Goal: Check status: Check status

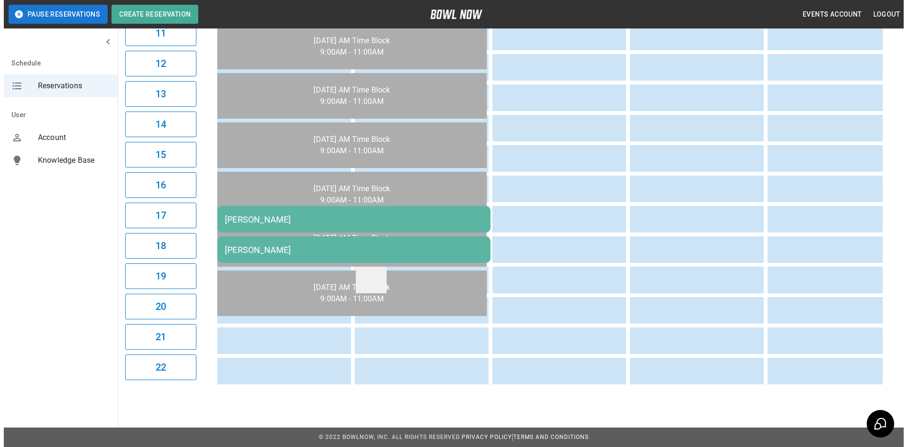
scroll to position [435, 0]
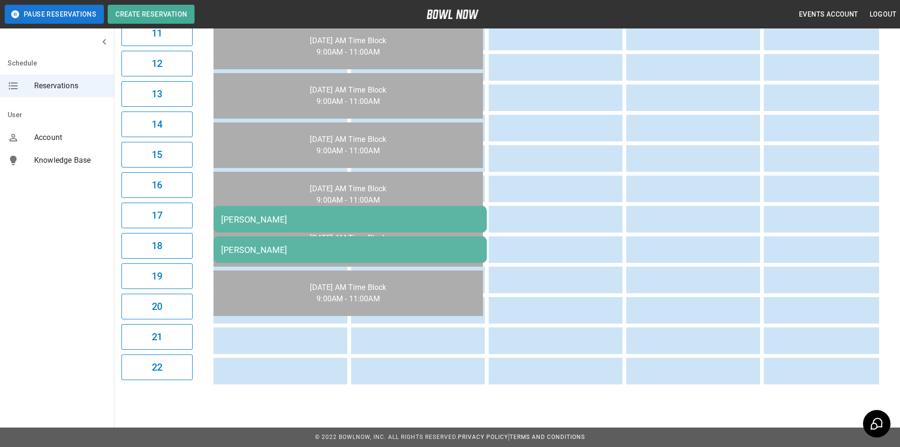
click at [365, 216] on div "[PERSON_NAME]" at bounding box center [350, 219] width 258 height 10
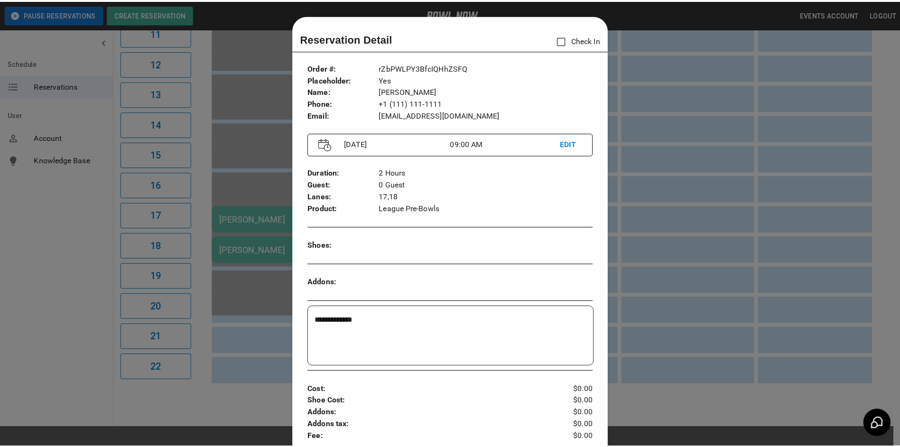
scroll to position [15, 0]
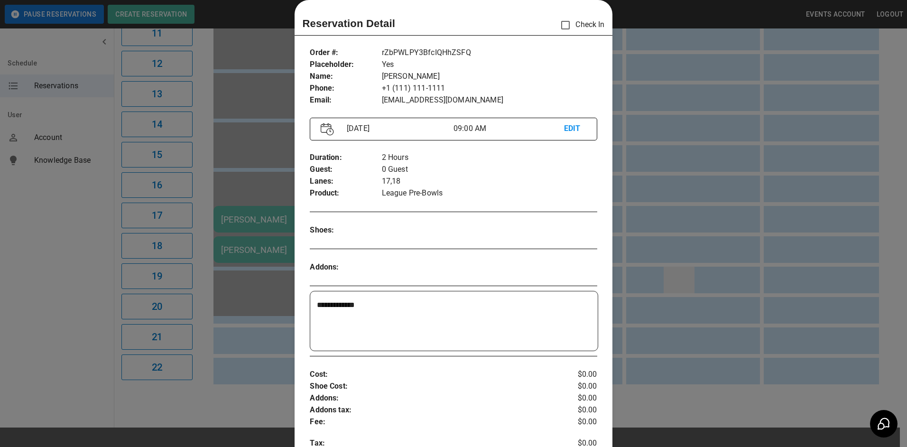
drag, startPoint x: 698, startPoint y: 268, endPoint x: 679, endPoint y: 267, distance: 19.5
click at [698, 268] on div at bounding box center [453, 223] width 907 height 447
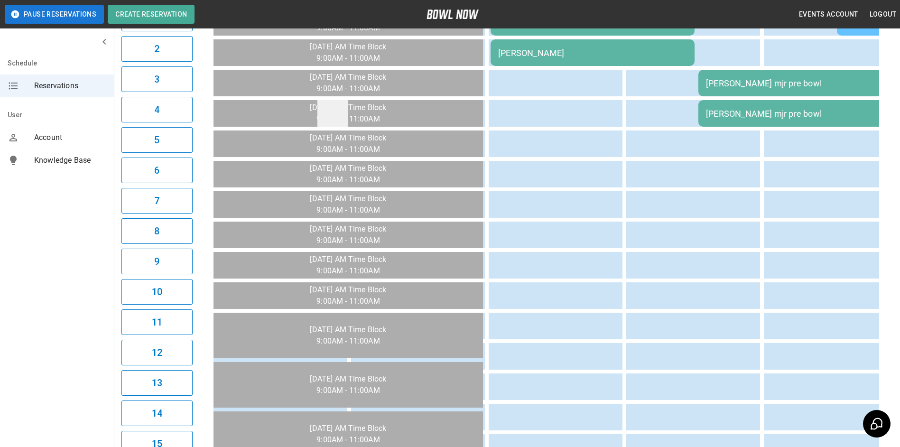
scroll to position [0, 0]
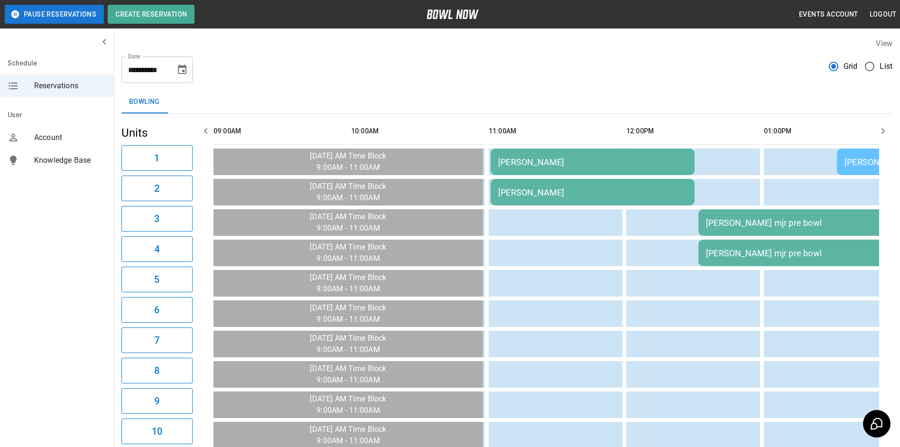
click at [201, 127] on icon "button" at bounding box center [205, 130] width 11 height 11
click at [879, 137] on button "button" at bounding box center [882, 130] width 19 height 19
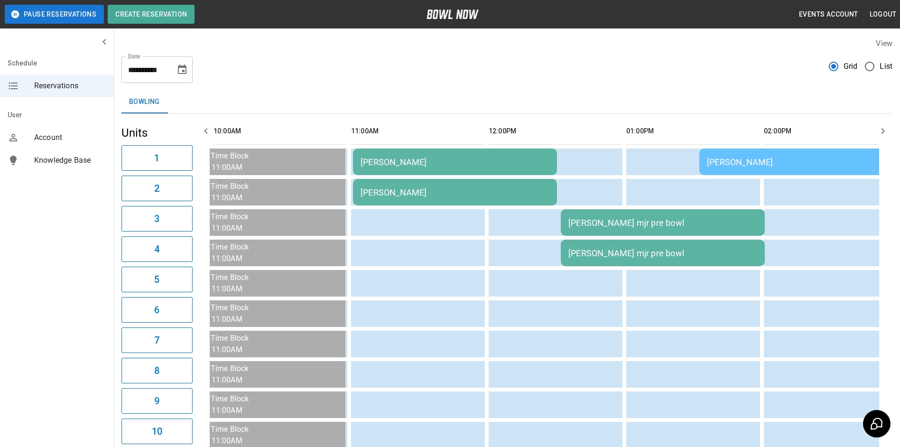
click at [879, 137] on button "button" at bounding box center [882, 130] width 19 height 19
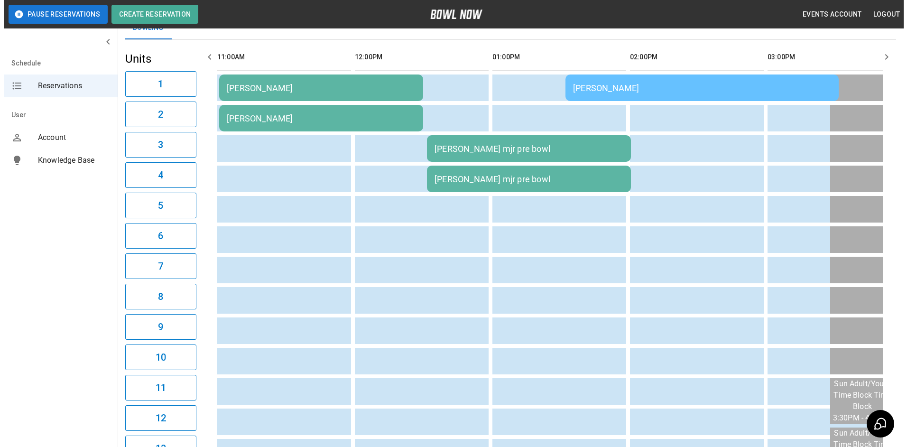
scroll to position [0, 0]
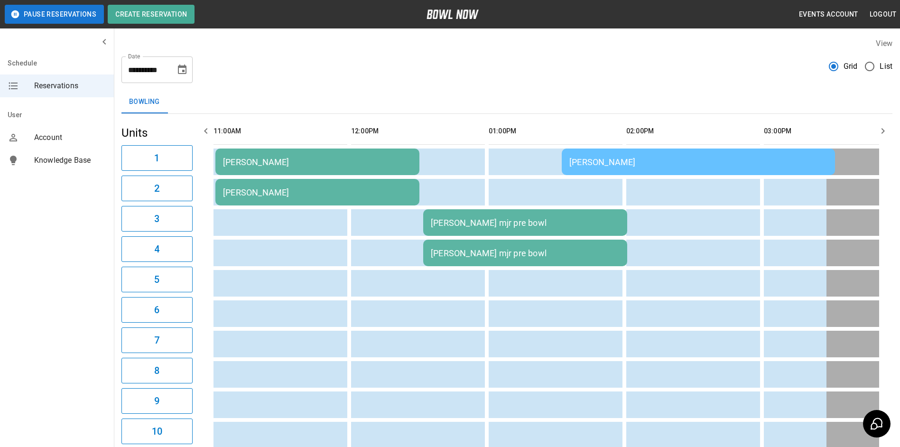
click at [762, 167] on td "[PERSON_NAME]" at bounding box center [698, 161] width 273 height 27
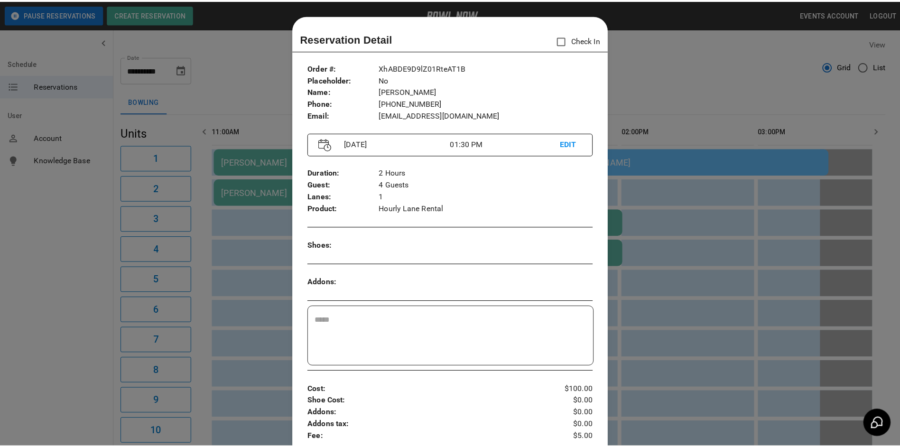
scroll to position [15, 0]
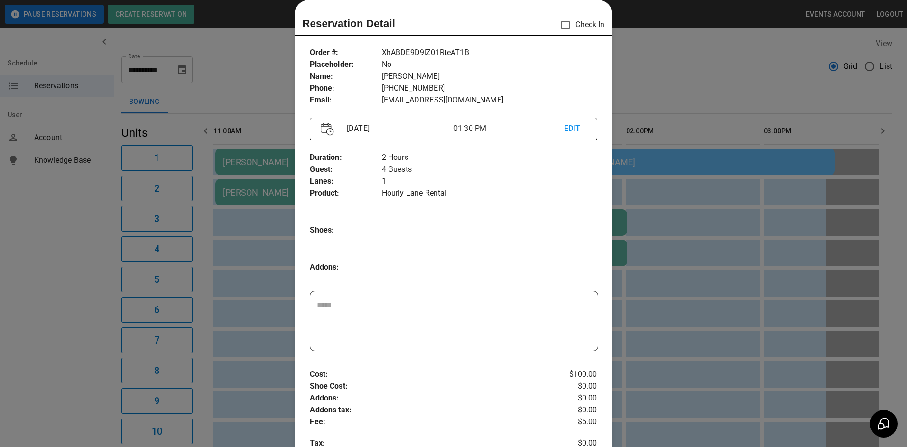
click at [760, 167] on div at bounding box center [453, 223] width 907 height 447
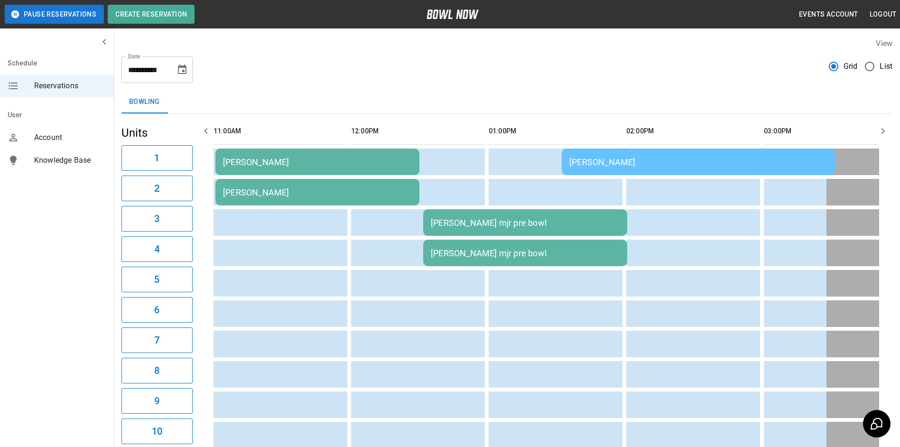
click at [207, 126] on icon "button" at bounding box center [205, 130] width 11 height 11
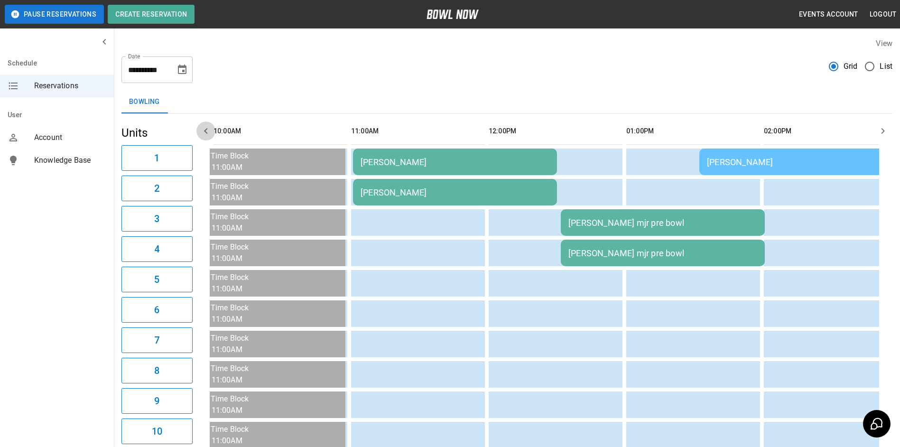
click at [212, 133] on button "button" at bounding box center [205, 130] width 19 height 19
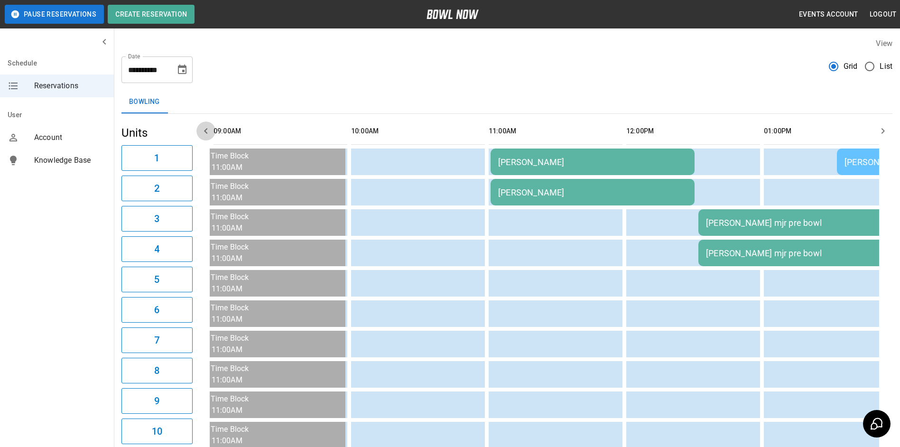
scroll to position [0, 0]
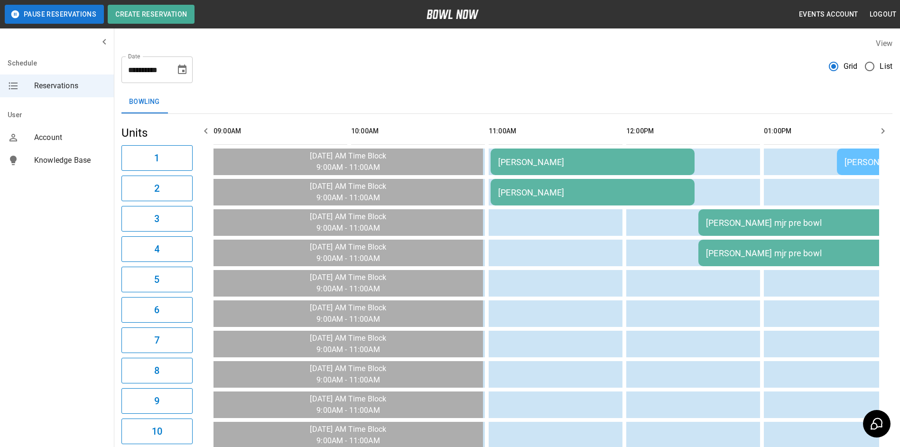
click at [210, 131] on icon "button" at bounding box center [205, 130] width 11 height 11
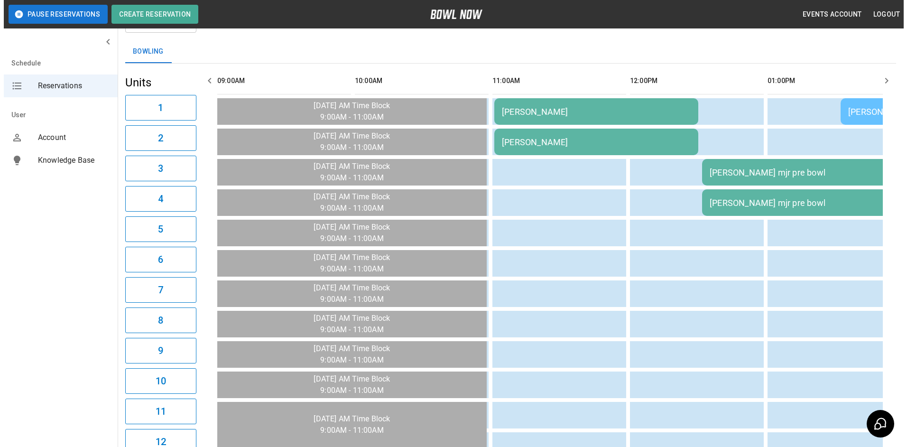
scroll to position [332, 0]
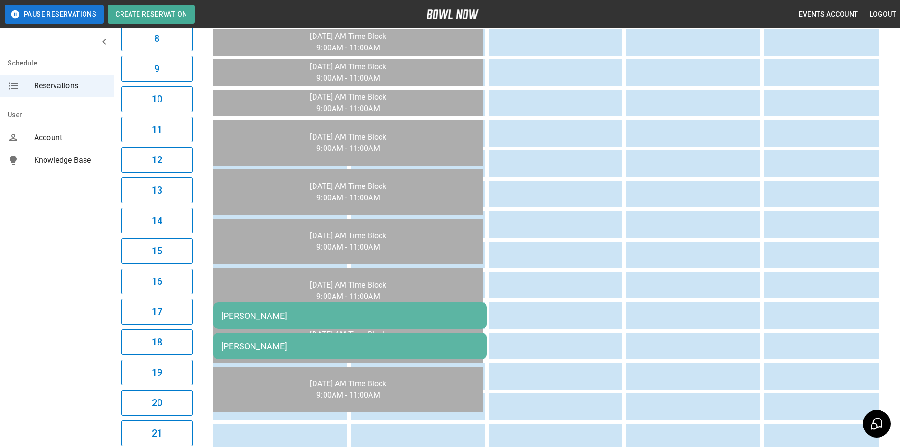
click at [372, 309] on td "[PERSON_NAME]" at bounding box center [349, 315] width 273 height 27
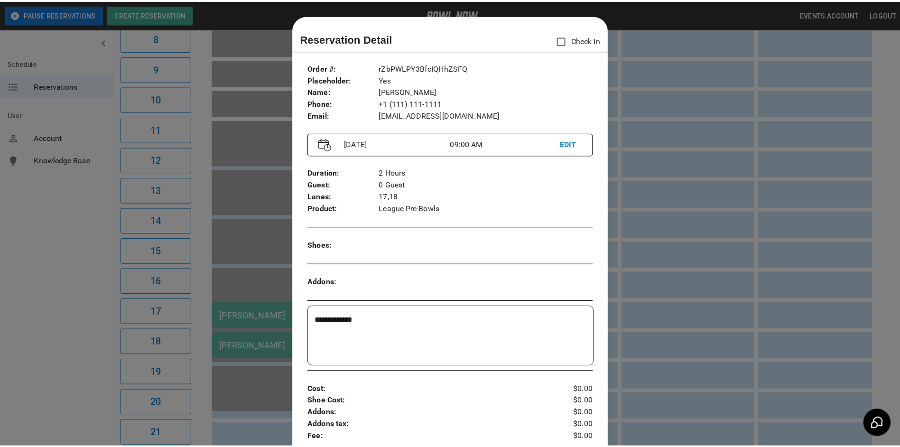
scroll to position [15, 0]
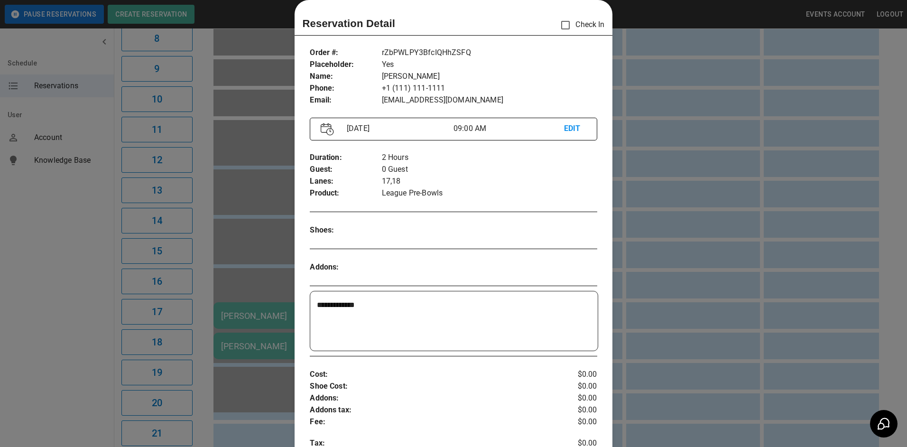
click at [623, 209] on div at bounding box center [453, 223] width 907 height 447
